Goal: Task Accomplishment & Management: Contribute content

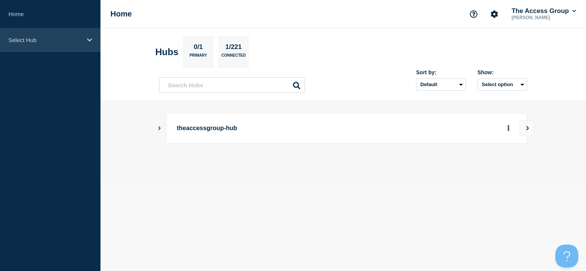
click at [31, 38] on p "Select Hub" at bounding box center [45, 40] width 74 height 7
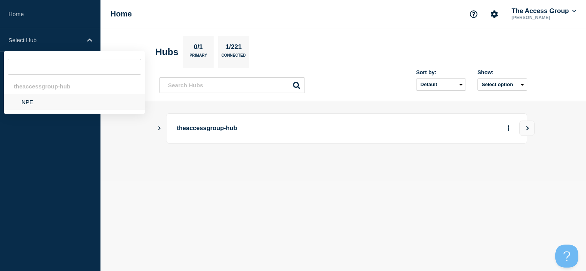
click at [31, 103] on li "NPE" at bounding box center [74, 102] width 141 height 16
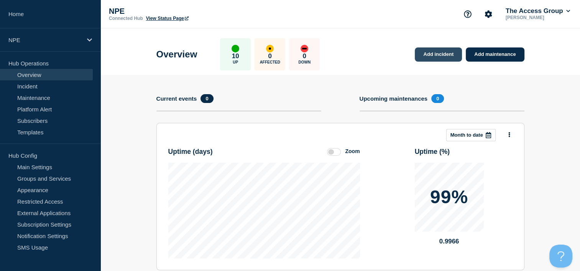
click at [439, 60] on link "Add incident" at bounding box center [438, 55] width 47 height 14
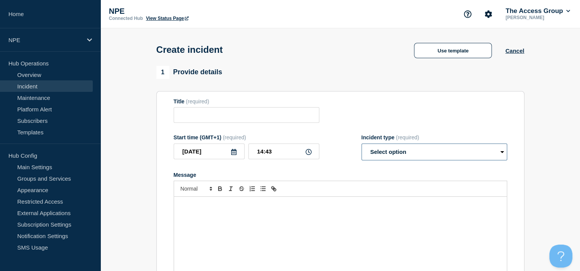
click at [445, 157] on select "Select option Investigating Identified Monitoring" at bounding box center [435, 152] width 146 height 17
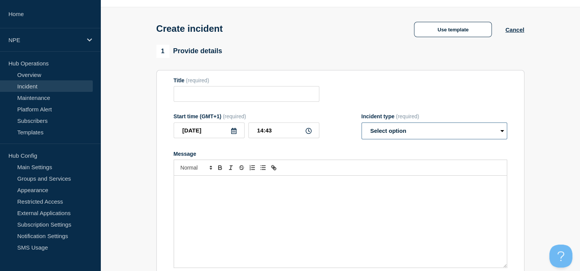
scroll to position [38, 0]
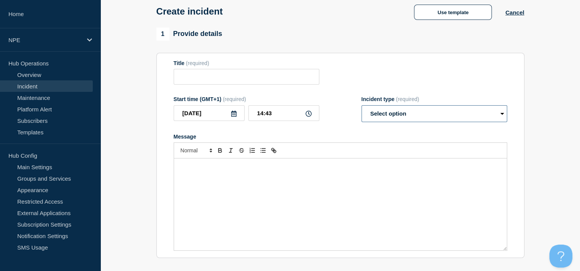
click at [462, 117] on select "Select option Investigating Identified Monitoring" at bounding box center [435, 113] width 146 height 17
click at [555, 161] on section "1 Provide details Title (required) Start time (GMT+1) (required) 2025-09-25 14:…" at bounding box center [340, 247] width 480 height 439
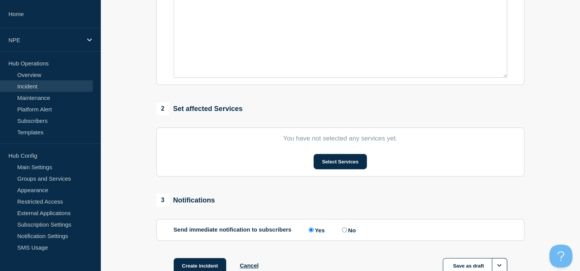
scroll to position [230, 0]
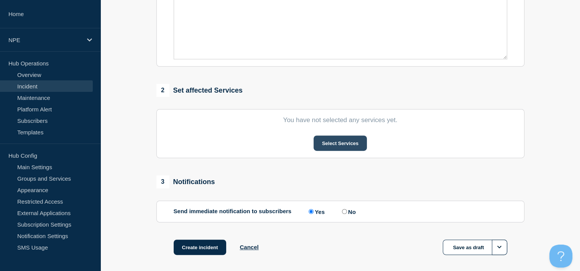
click at [337, 146] on button "Select Services" at bounding box center [340, 143] width 53 height 15
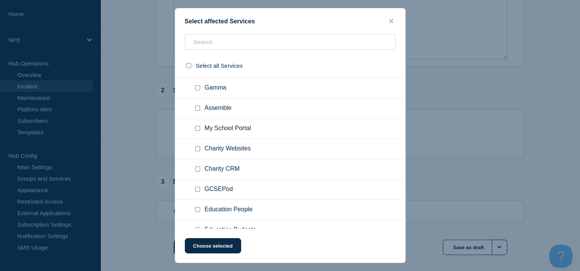
scroll to position [69, 0]
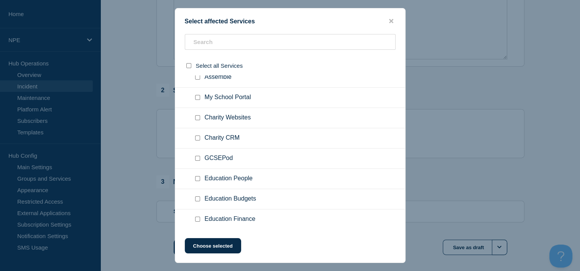
click at [199, 97] on input "My School Portal checkbox" at bounding box center [197, 97] width 5 height 5
checkbox input "true"
click at [233, 243] on button "Choose selected" at bounding box center [213, 246] width 56 height 15
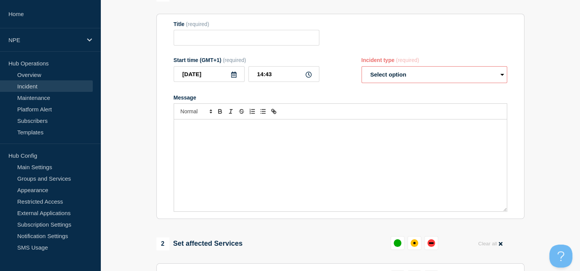
scroll to position [77, 0]
click at [44, 78] on link "Overview" at bounding box center [46, 75] width 93 height 12
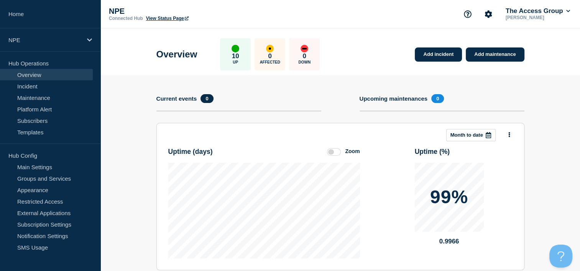
click at [322, 95] on div "Add incident Add maintenance Current events 0 Upcoming maintenances 0" at bounding box center [340, 108] width 368 height 29
